Goal: Task Accomplishment & Management: Manage account settings

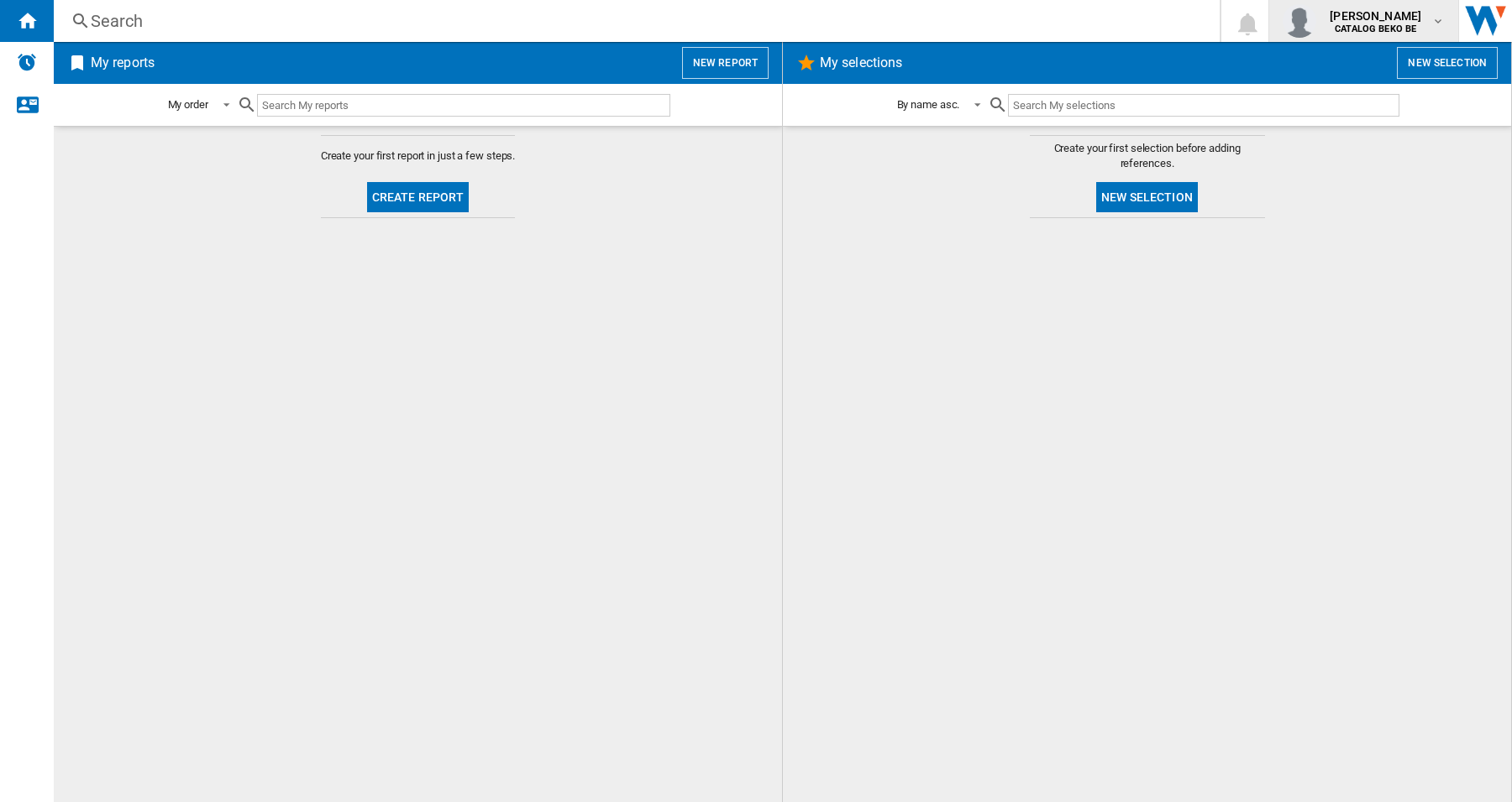
click at [1438, 17] on md-icon "button" at bounding box center [1437, 20] width 13 height 13
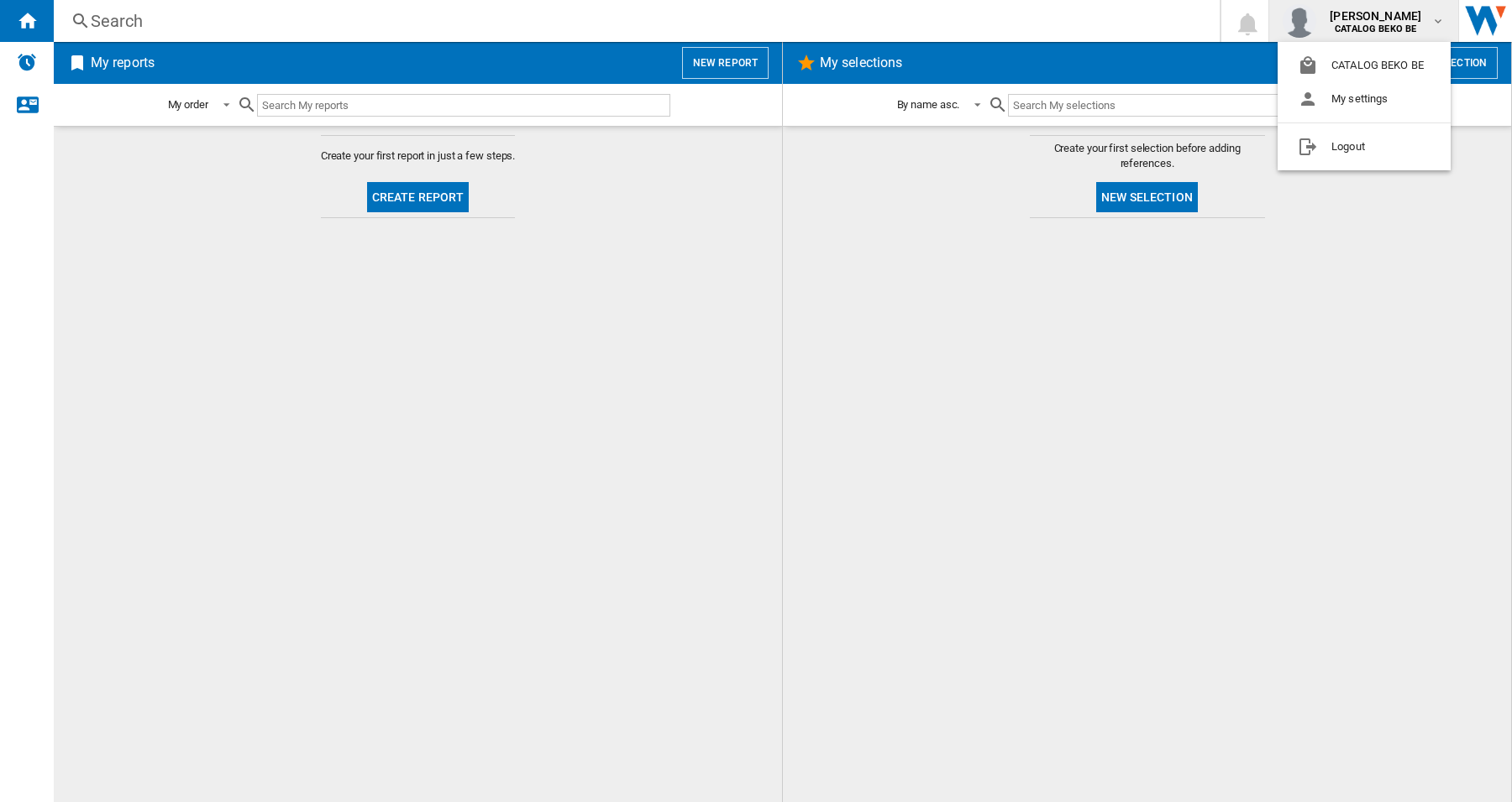
click at [1145, 560] on md-backdrop at bounding box center [756, 401] width 1512 height 802
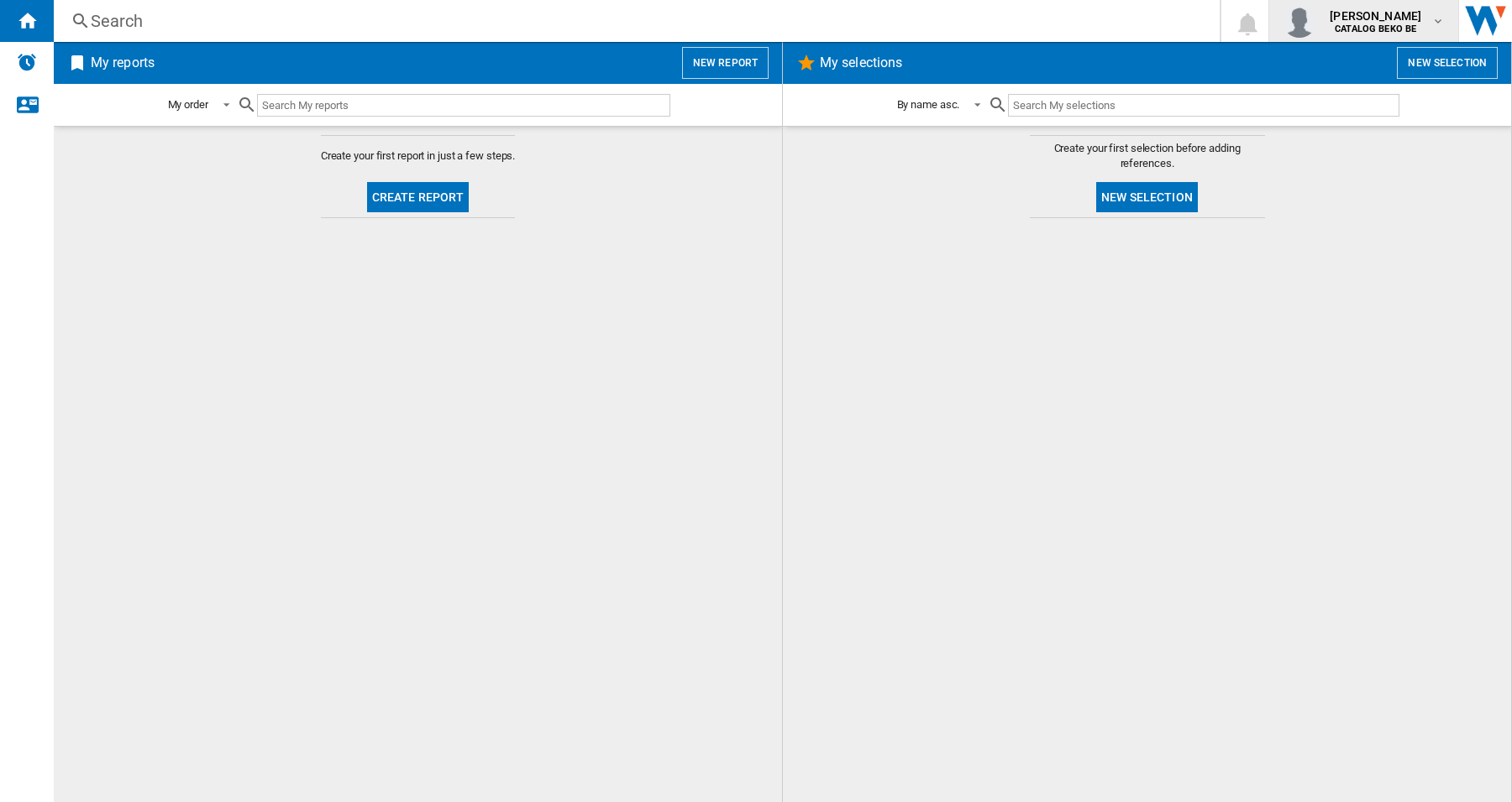
click at [1432, 21] on md-icon "button" at bounding box center [1437, 20] width 13 height 13
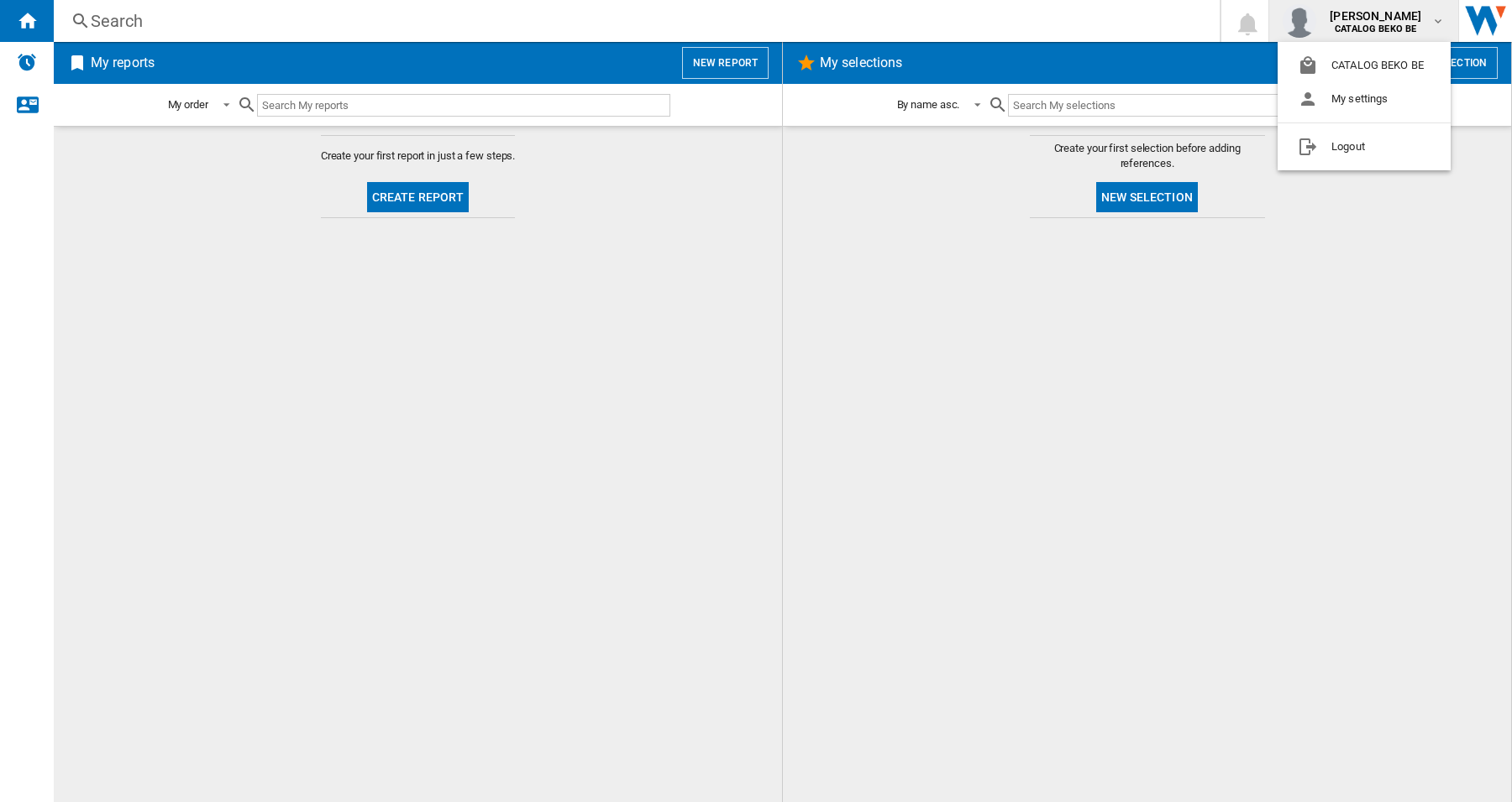
click at [1354, 342] on md-backdrop at bounding box center [756, 401] width 1512 height 802
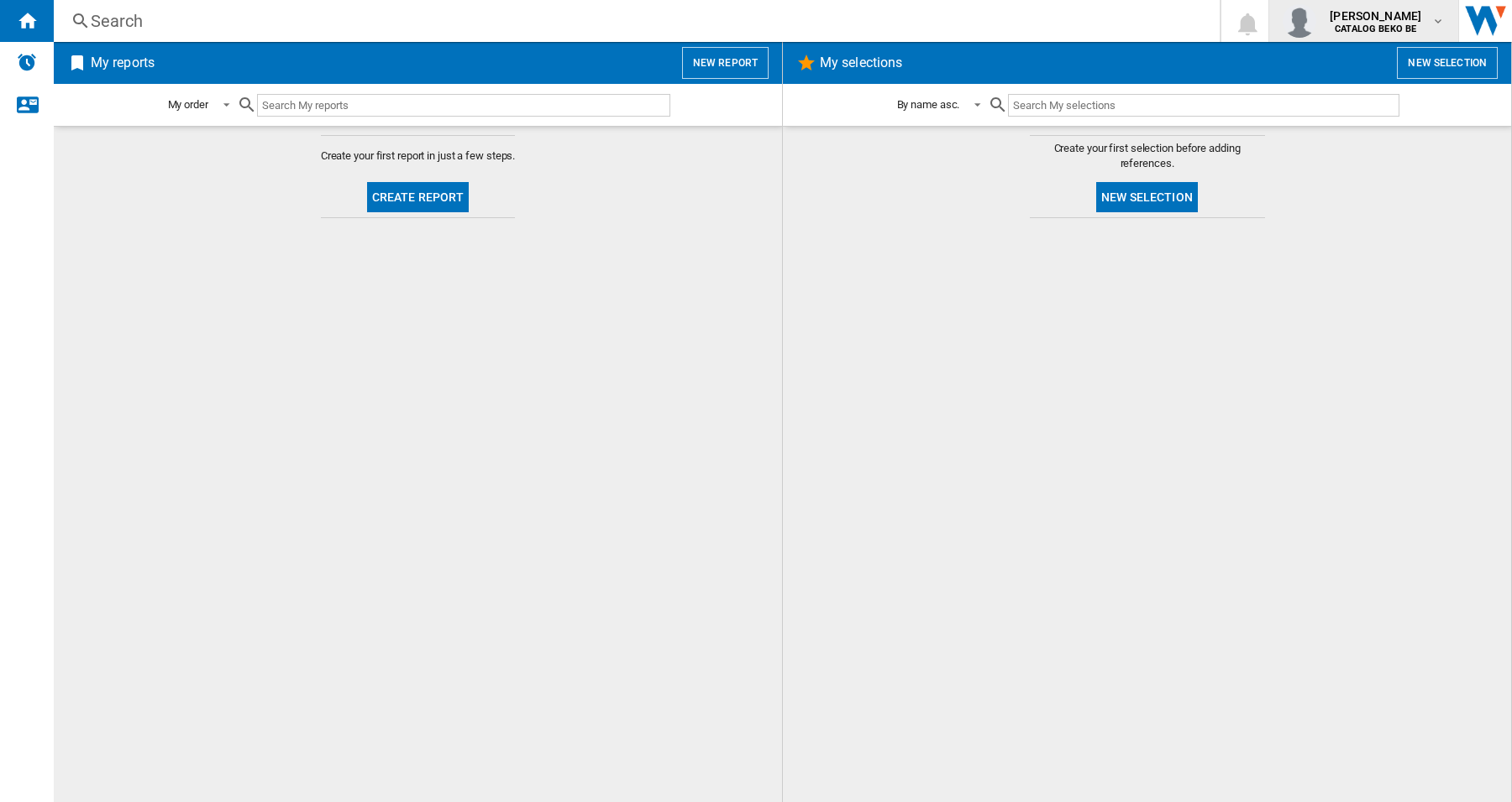
click at [1439, 19] on md-icon "button" at bounding box center [1437, 20] width 13 height 13
click at [1369, 141] on button "Logout" at bounding box center [1364, 147] width 173 height 34
